Goal: Task Accomplishment & Management: Manage account settings

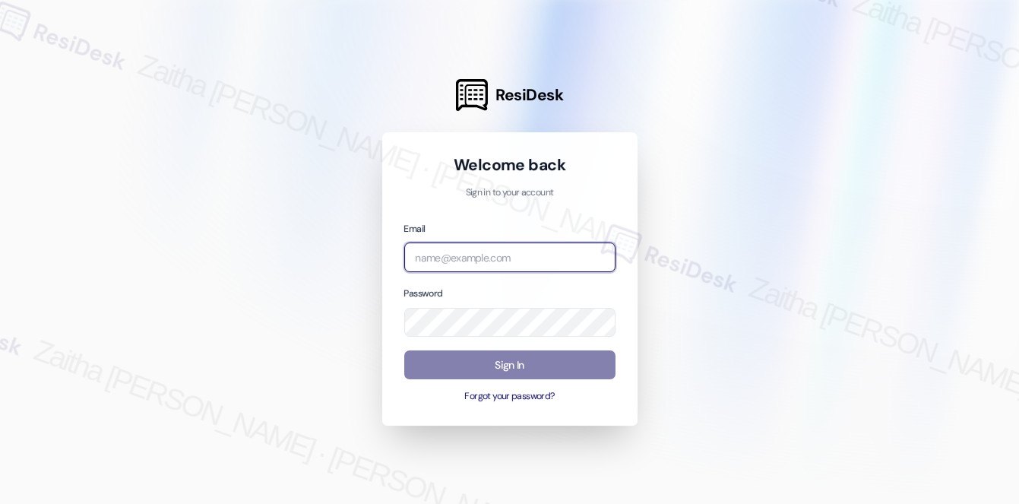
click at [478, 260] on input "email" at bounding box center [509, 257] width 211 height 30
type input "[EMAIL_ADDRESS][PERSON_NAME][DOMAIN_NAME]"
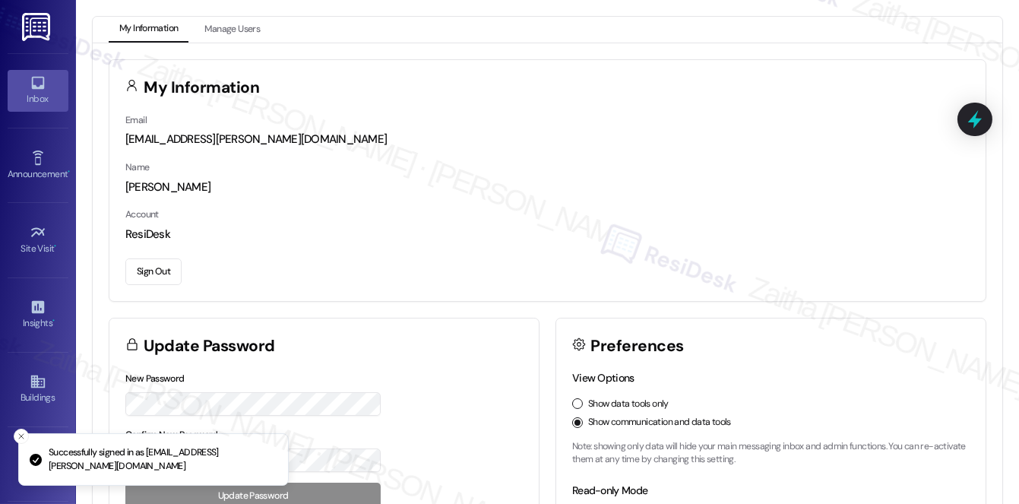
click at [44, 91] on div "Inbox" at bounding box center [38, 98] width 76 height 15
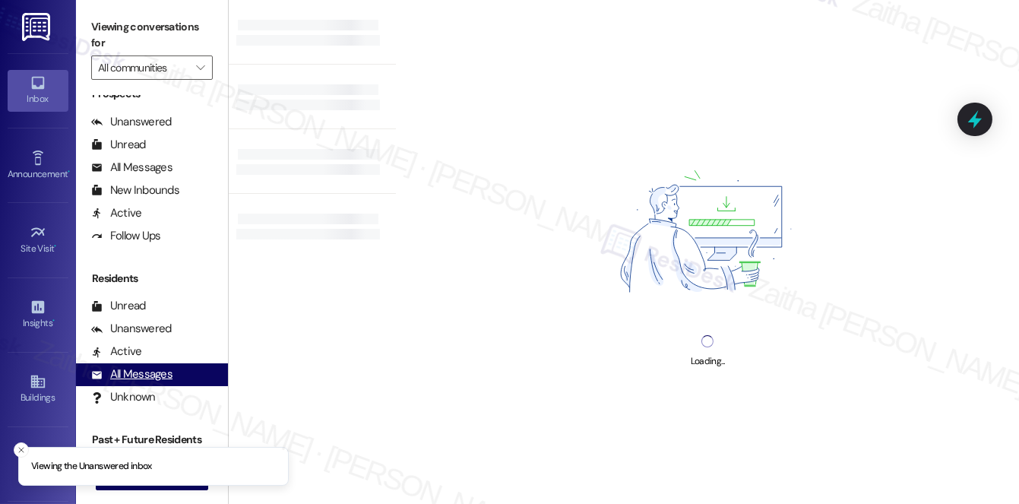
scroll to position [272, 0]
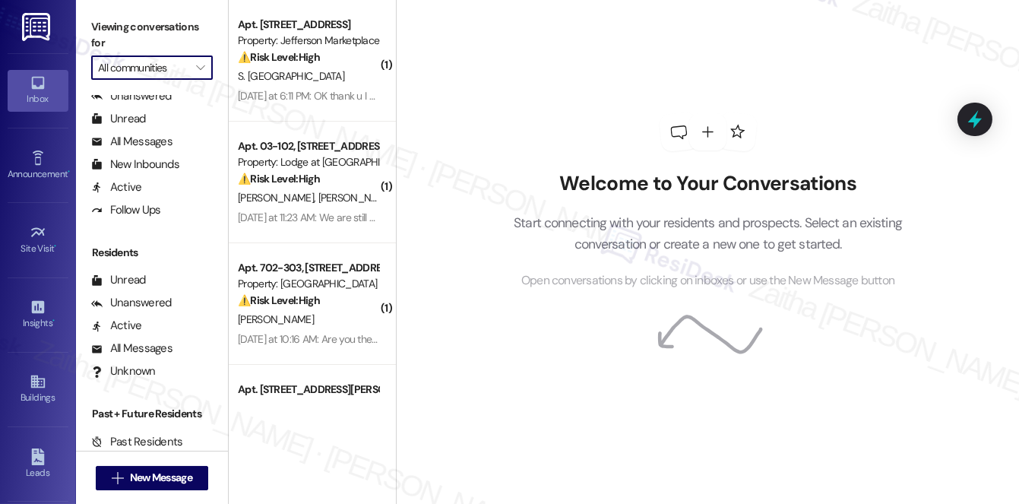
click at [150, 78] on input "All communities" at bounding box center [143, 67] width 90 height 24
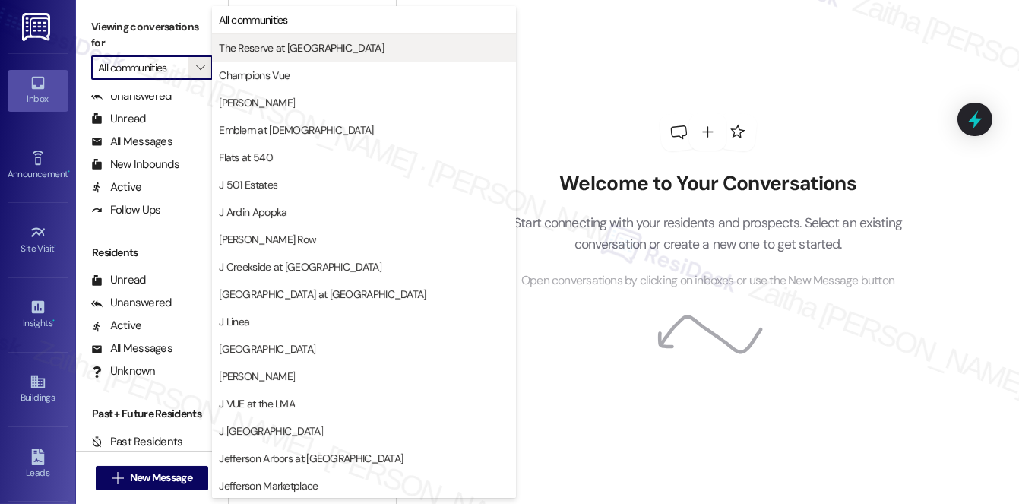
click at [283, 42] on span "The Reserve at [GEOGRAPHIC_DATA]" at bounding box center [301, 47] width 165 height 15
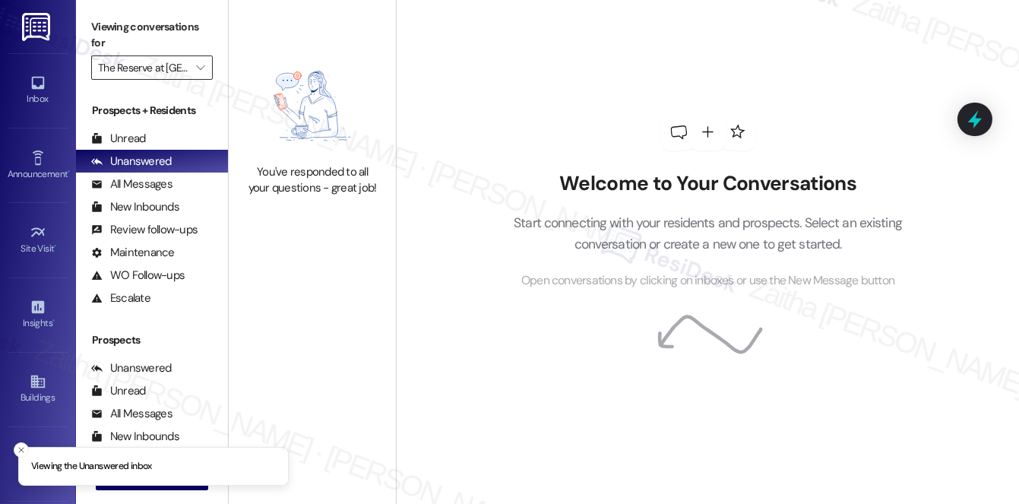
click at [165, 68] on input "The Reserve at [GEOGRAPHIC_DATA]" at bounding box center [143, 67] width 90 height 24
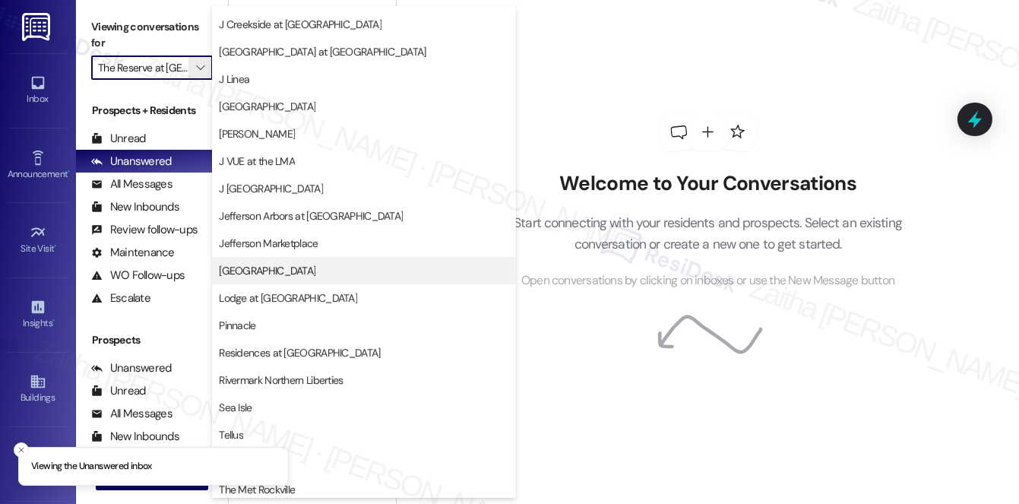
scroll to position [274, 0]
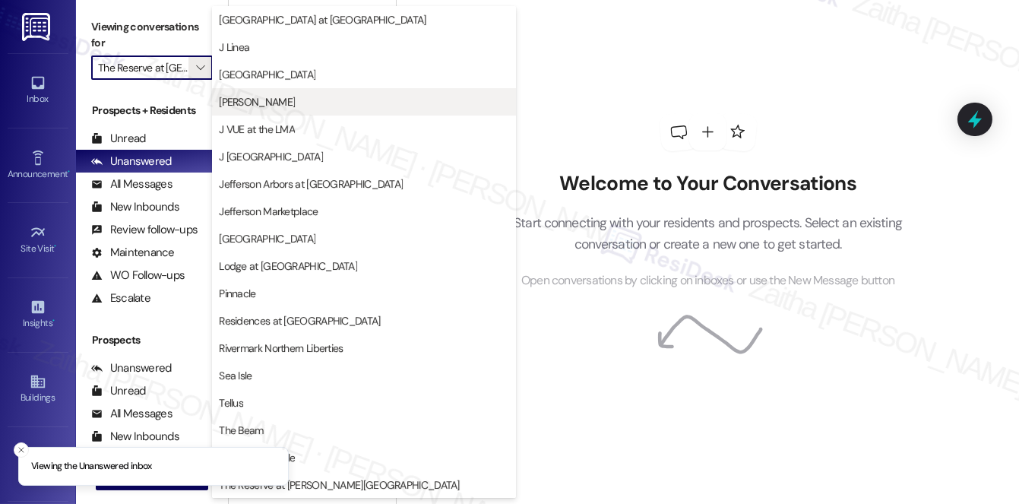
click at [261, 100] on span "[PERSON_NAME]" at bounding box center [364, 101] width 290 height 15
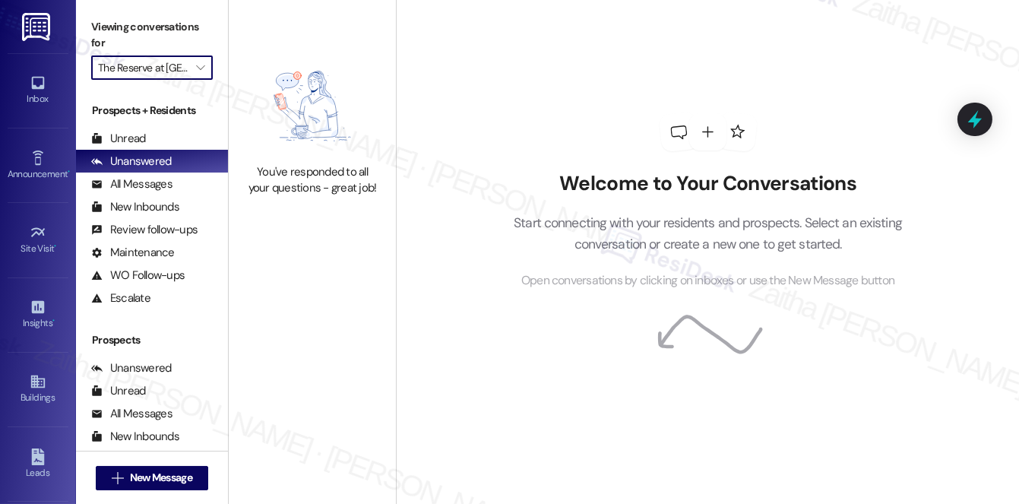
type input "[PERSON_NAME]"
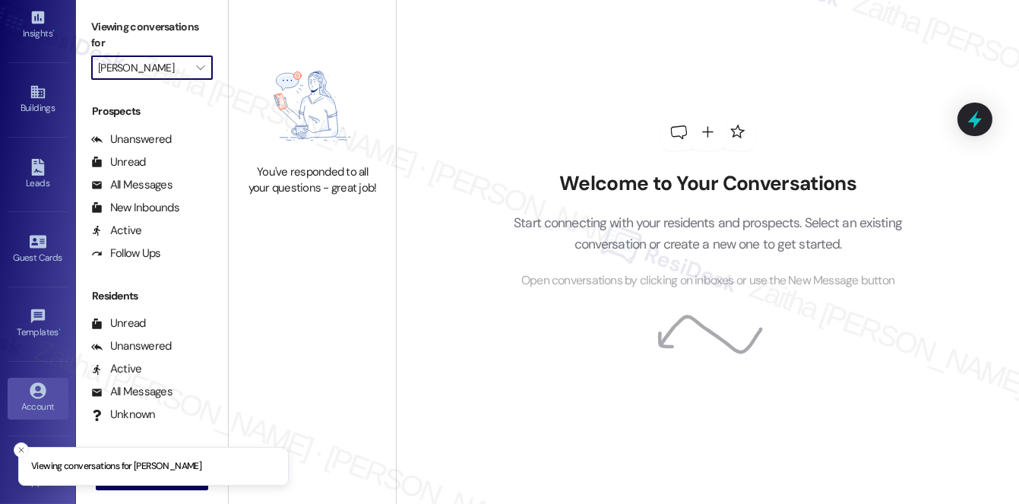
scroll to position [272, 0]
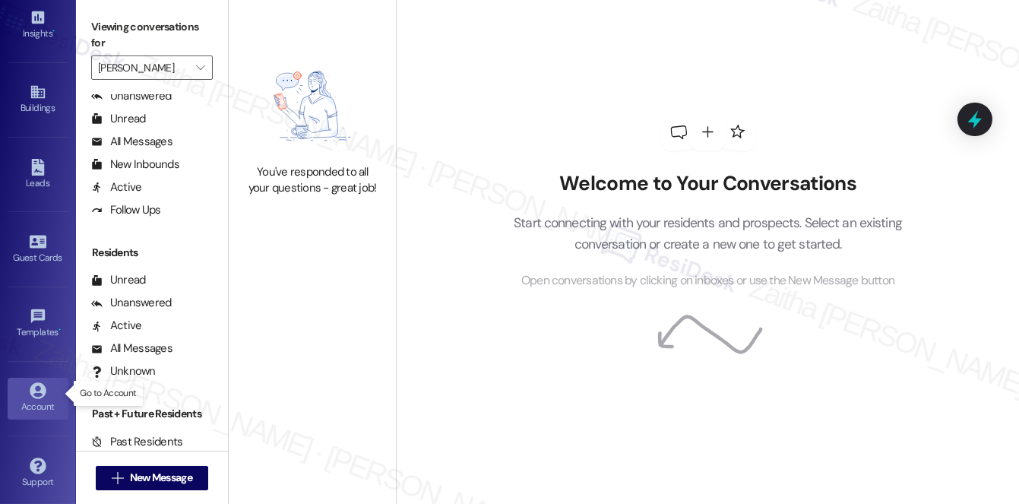
click at [39, 383] on icon at bounding box center [38, 391] width 16 height 16
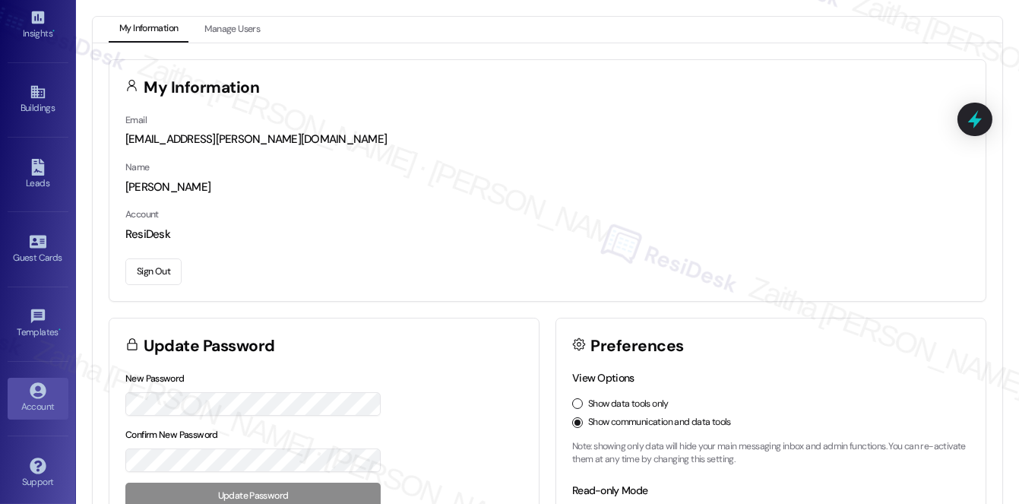
click at [158, 270] on button "Sign Out" at bounding box center [153, 271] width 56 height 27
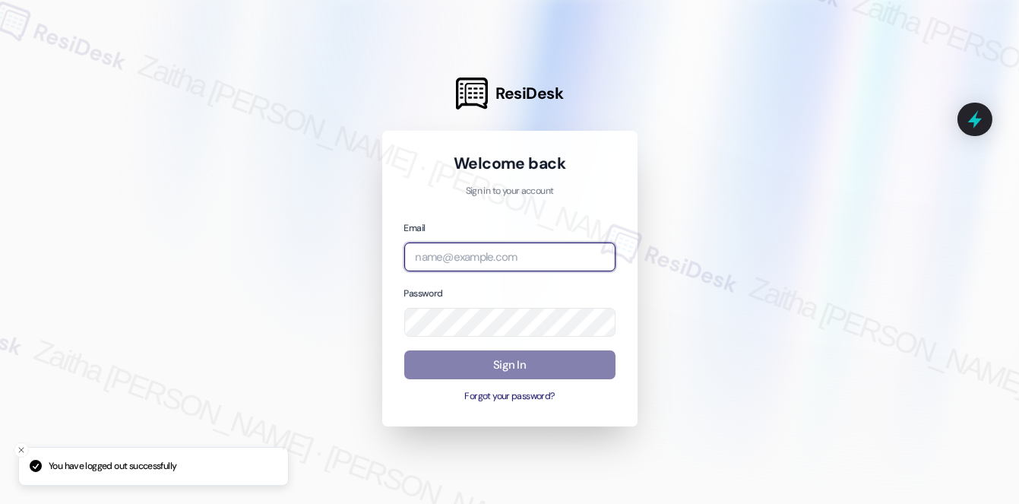
click at [464, 255] on input "email" at bounding box center [509, 257] width 211 height 30
type input "automated-surveys-meridian_management-zaitha.mae.[PERSON_NAME]@meridian_[DOMAIN…"
